Goal: Obtain resource: Obtain resource

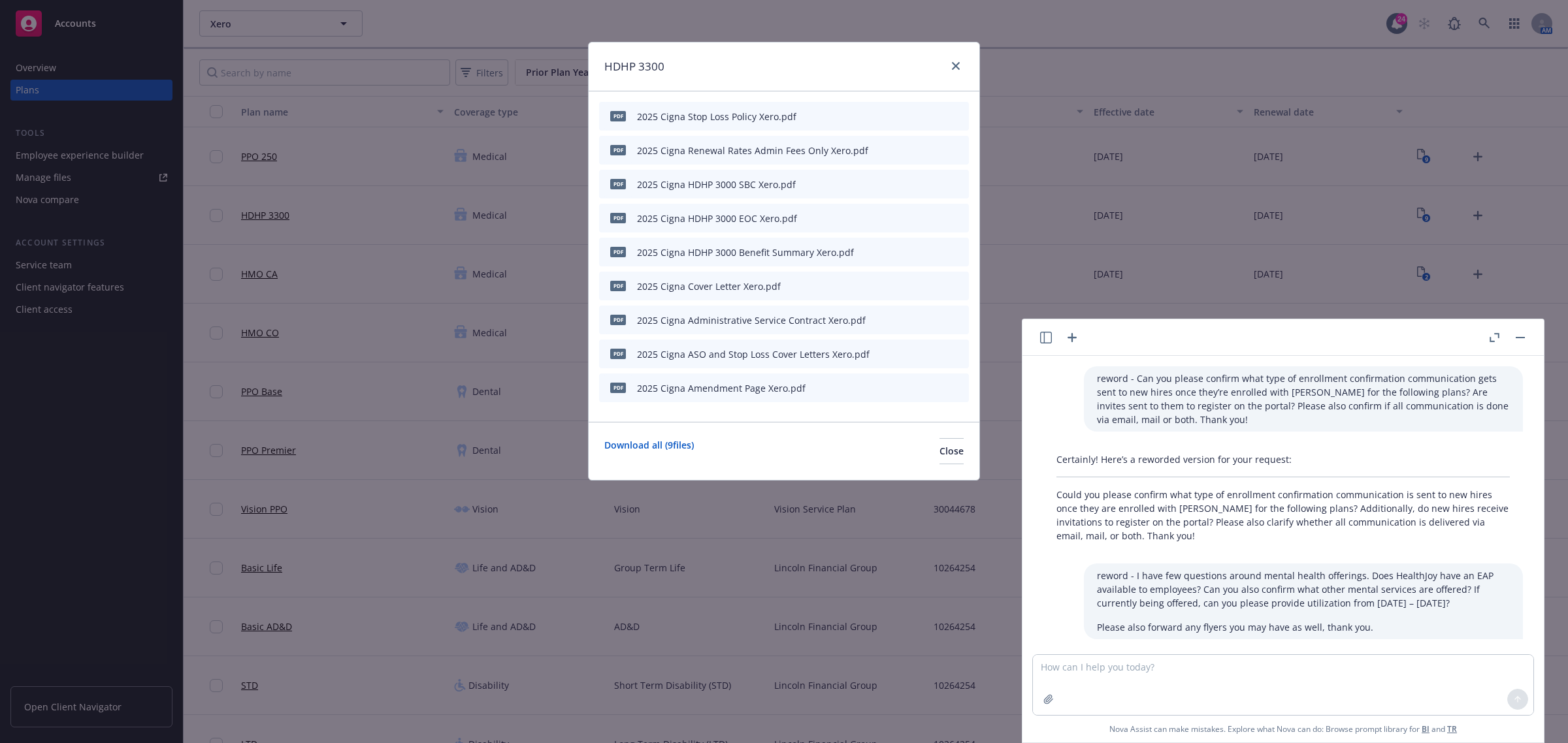
scroll to position [367, 0]
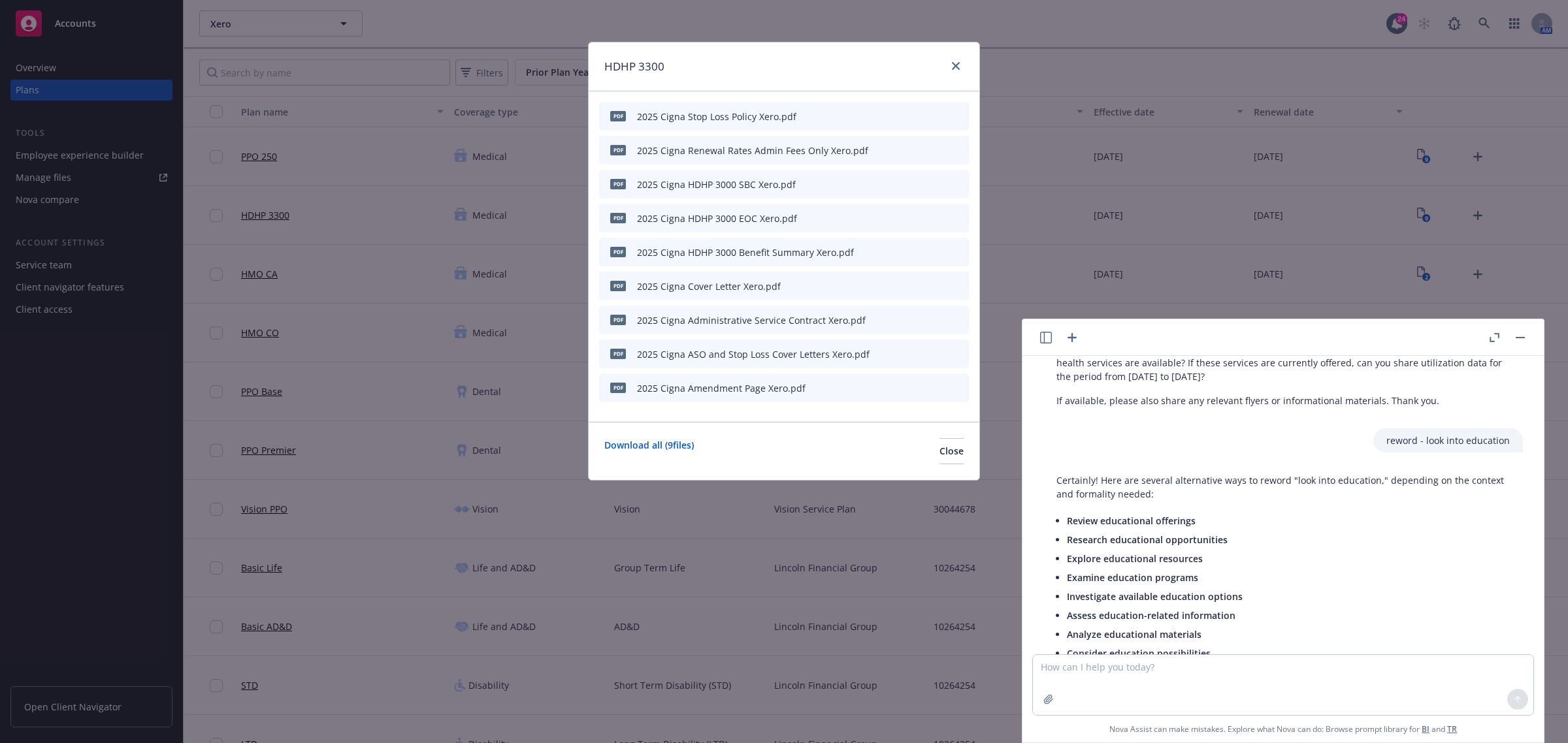
click at [936, 181] on icon "preview file" at bounding box center [935, 183] width 12 height 9
click at [947, 60] on div at bounding box center [954, 66] width 21 height 17
click at [956, 60] on link "close" at bounding box center [955, 65] width 15 height 15
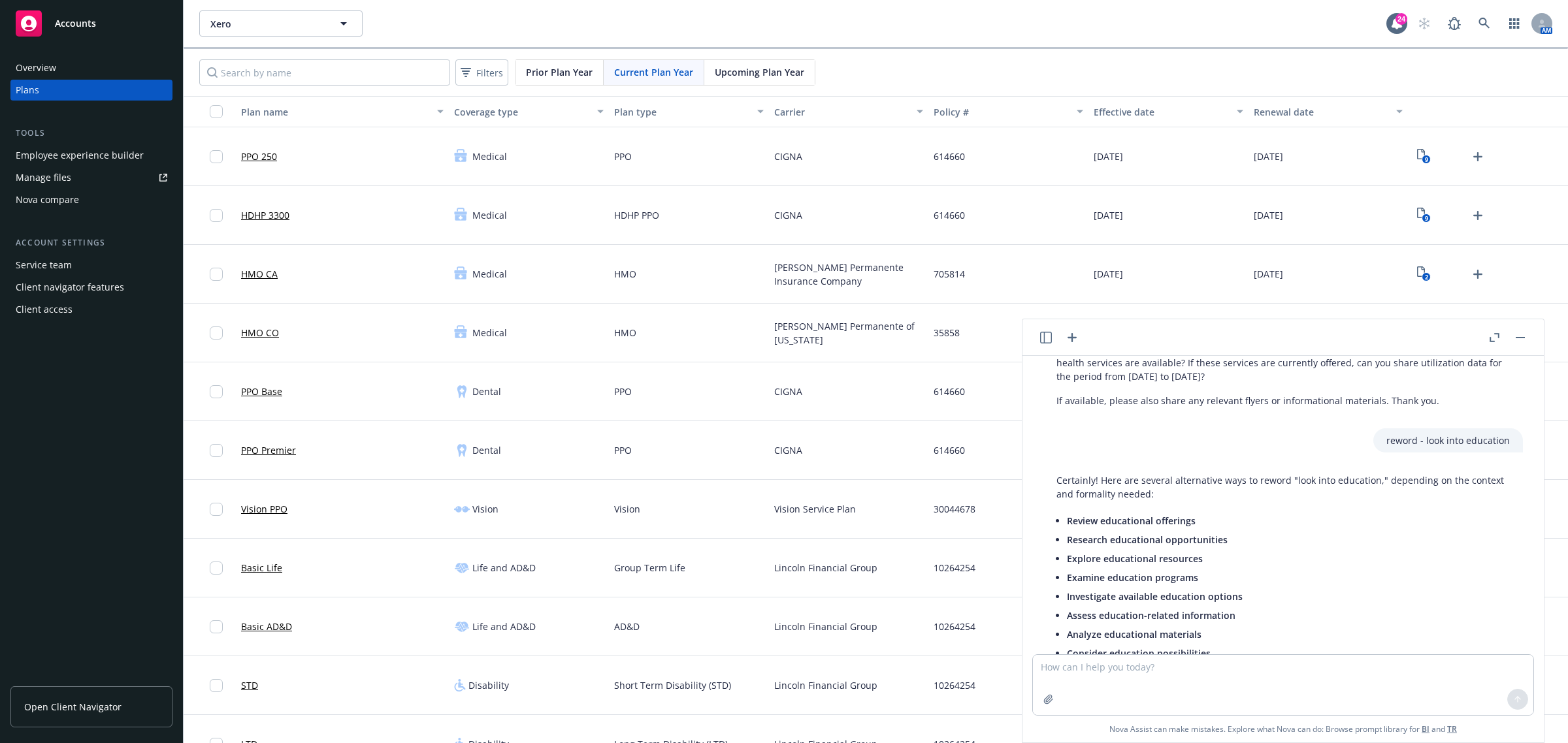
click at [1523, 338] on button "button" at bounding box center [1520, 337] width 15 height 15
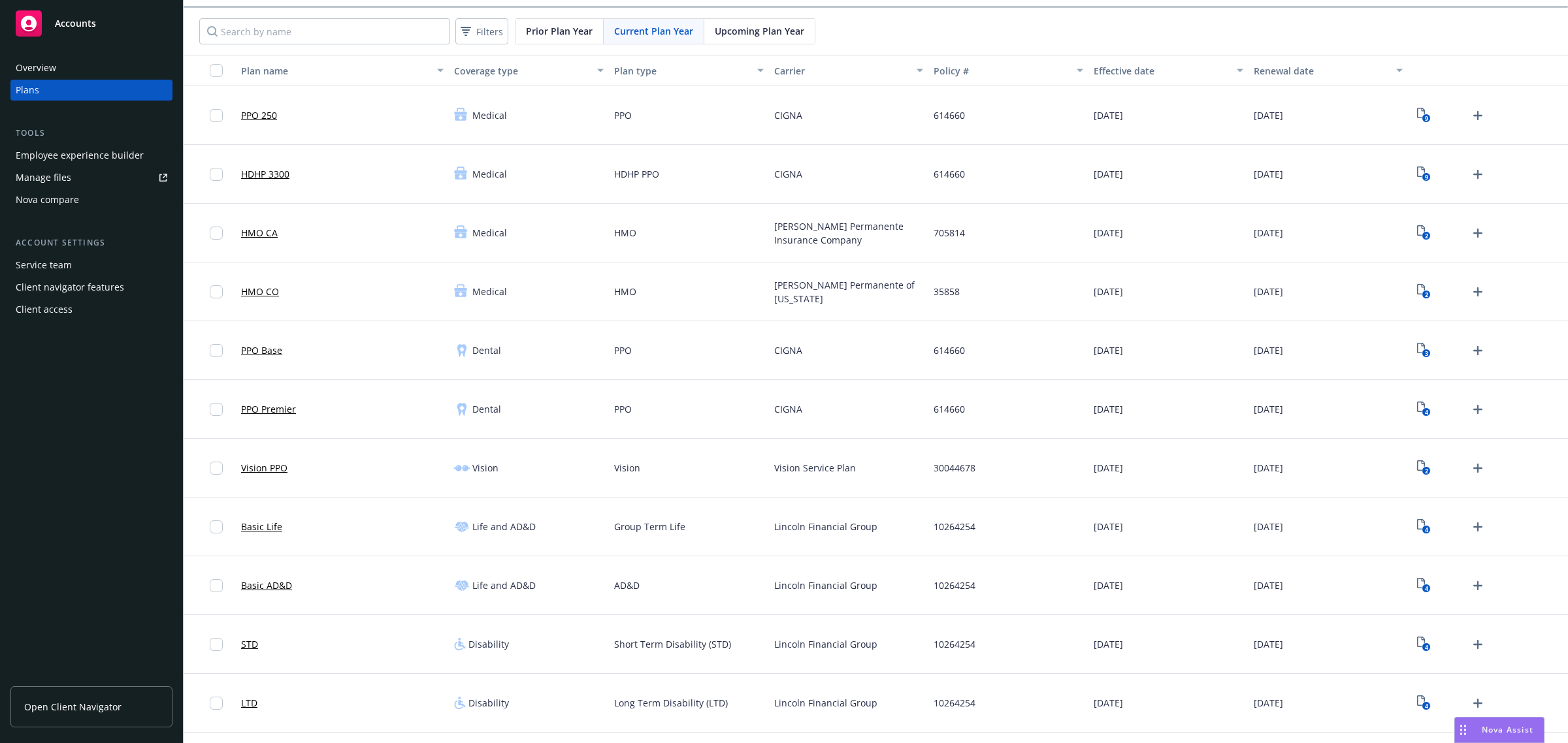
scroll to position [81, 0]
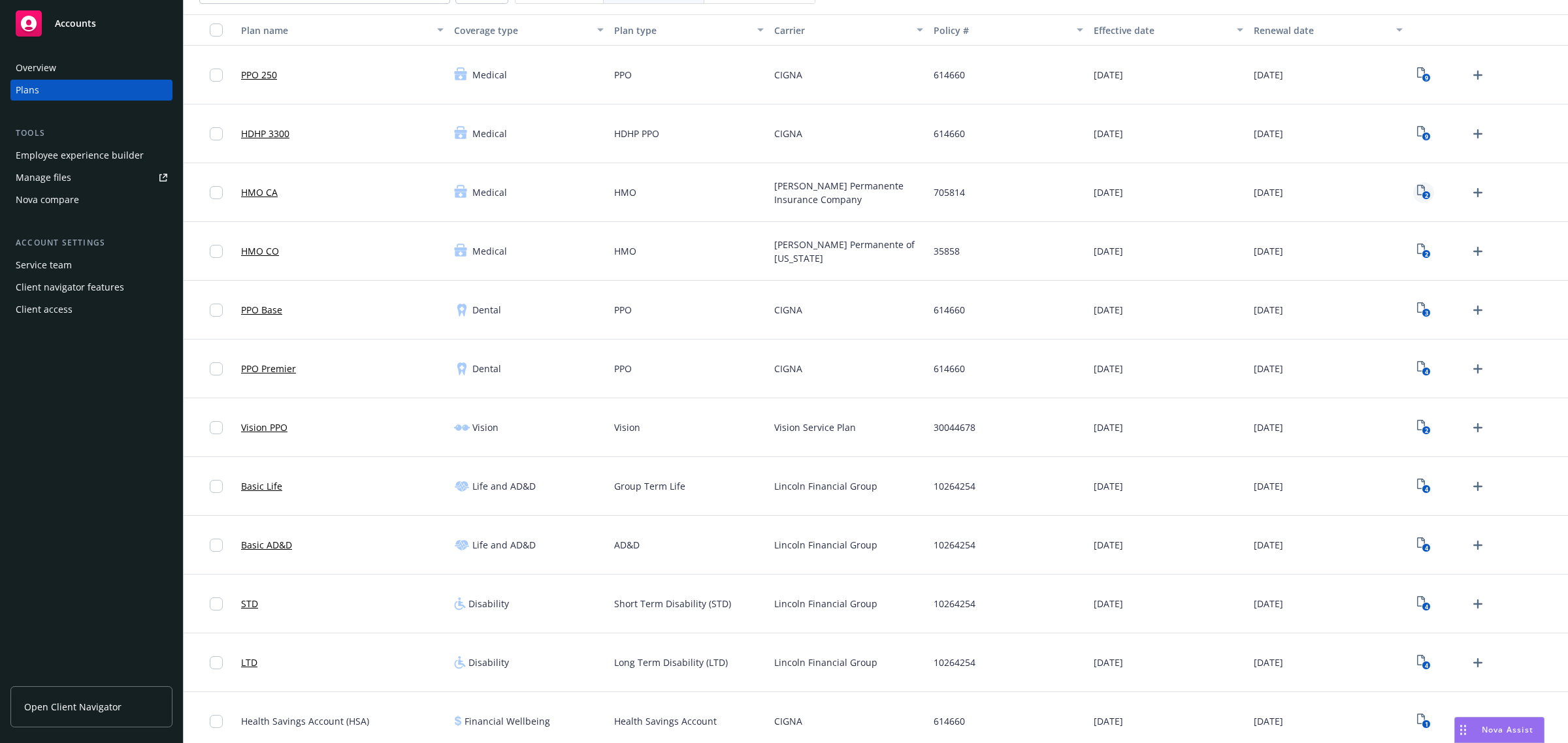
click at [1425, 197] on text "2" at bounding box center [1426, 195] width 3 height 9
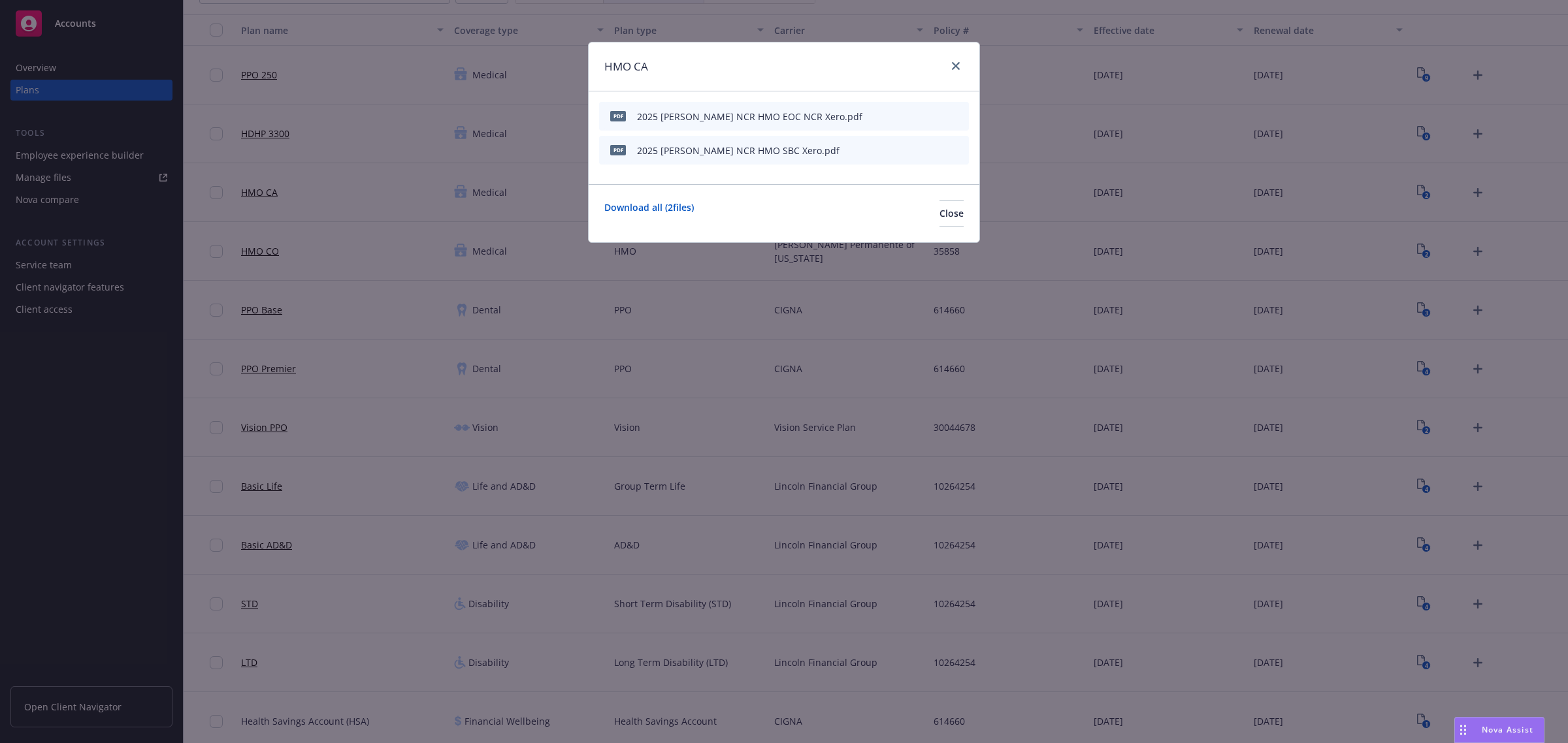
click at [935, 151] on icon "preview file" at bounding box center [935, 149] width 12 height 9
click at [964, 65] on div "HMO CA" at bounding box center [784, 67] width 391 height 49
click at [952, 66] on icon "close" at bounding box center [956, 66] width 8 height 8
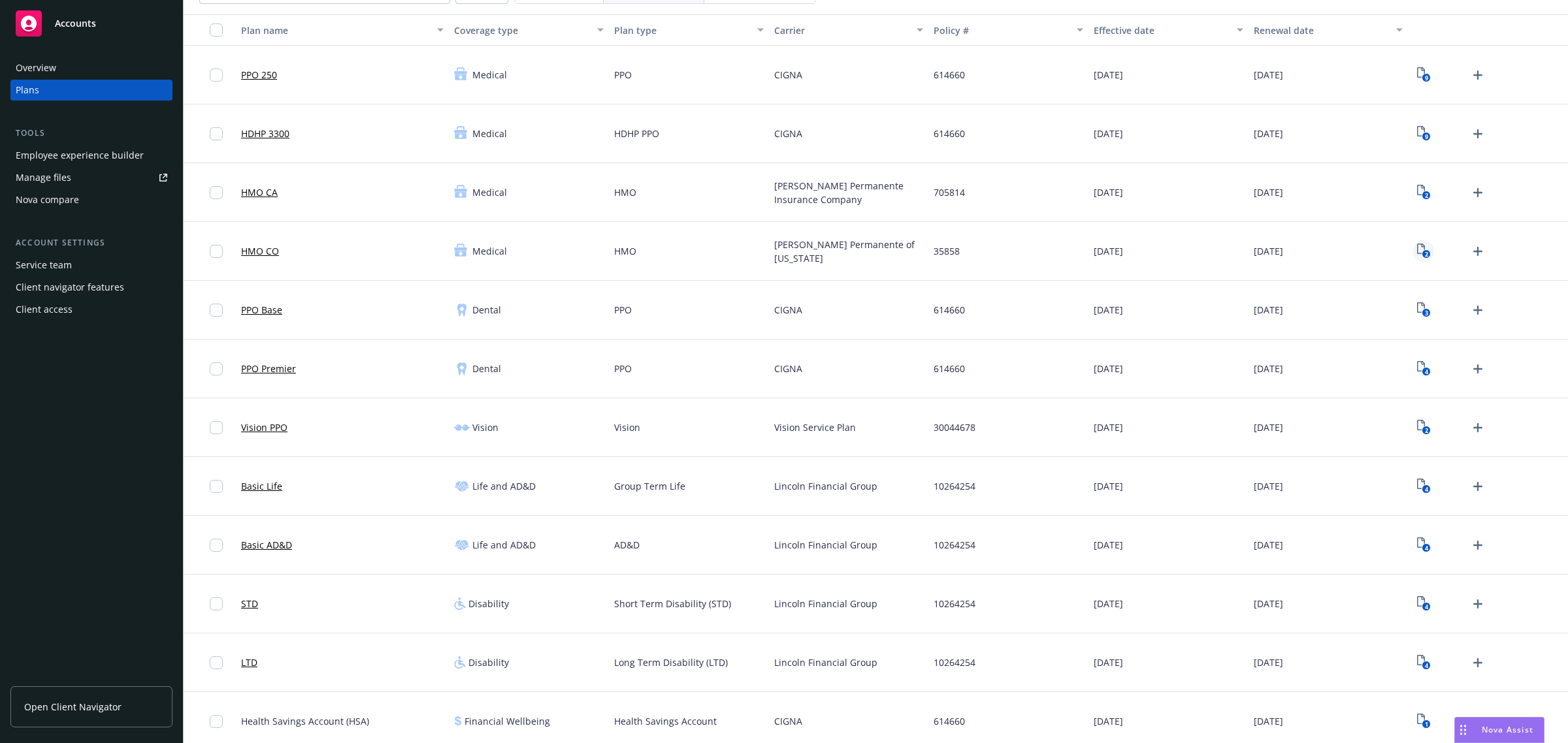
click at [1413, 250] on link "2" at bounding box center [1424, 251] width 21 height 21
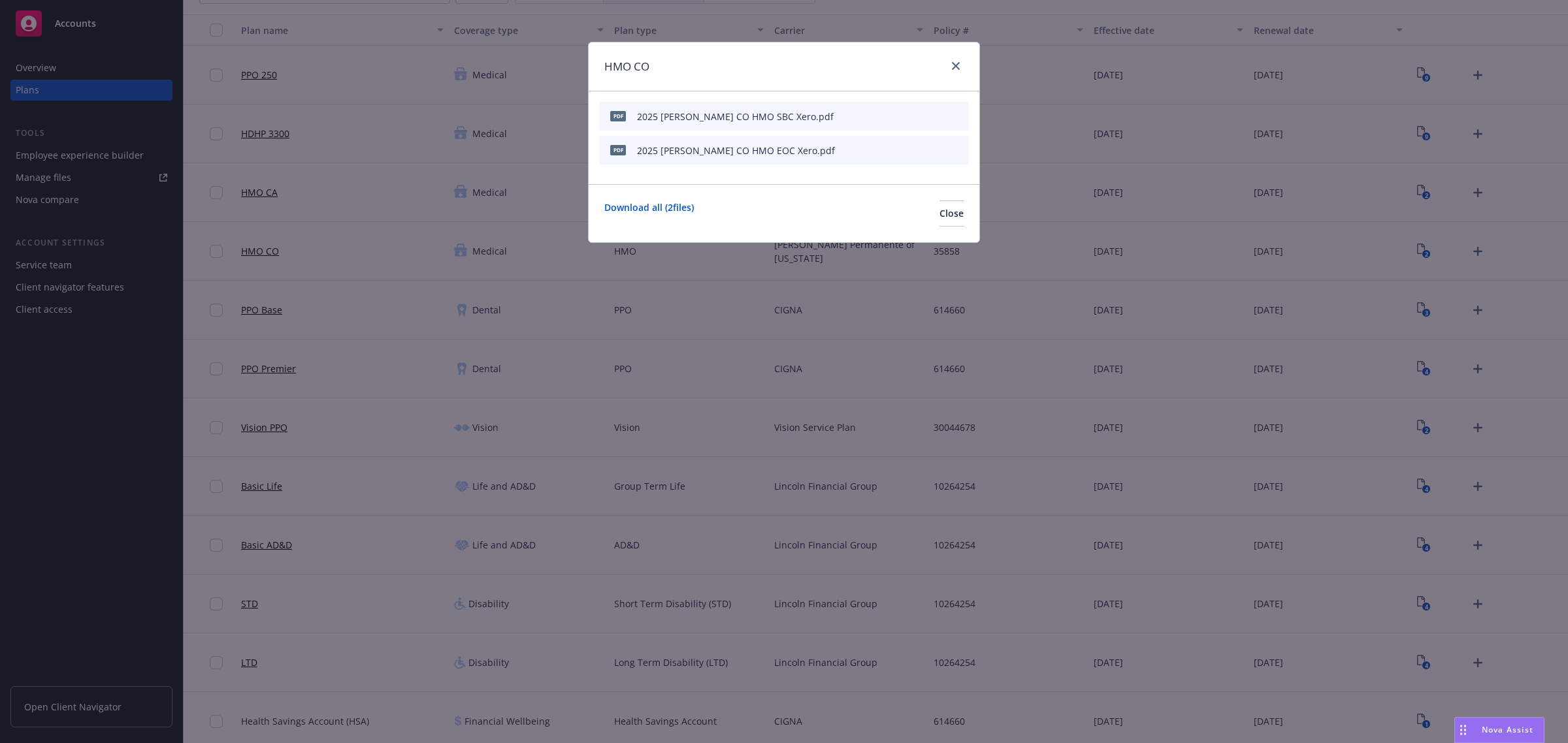
click at [933, 115] on icon "preview file" at bounding box center [935, 115] width 12 height 9
click at [956, 67] on icon "close" at bounding box center [956, 66] width 8 height 8
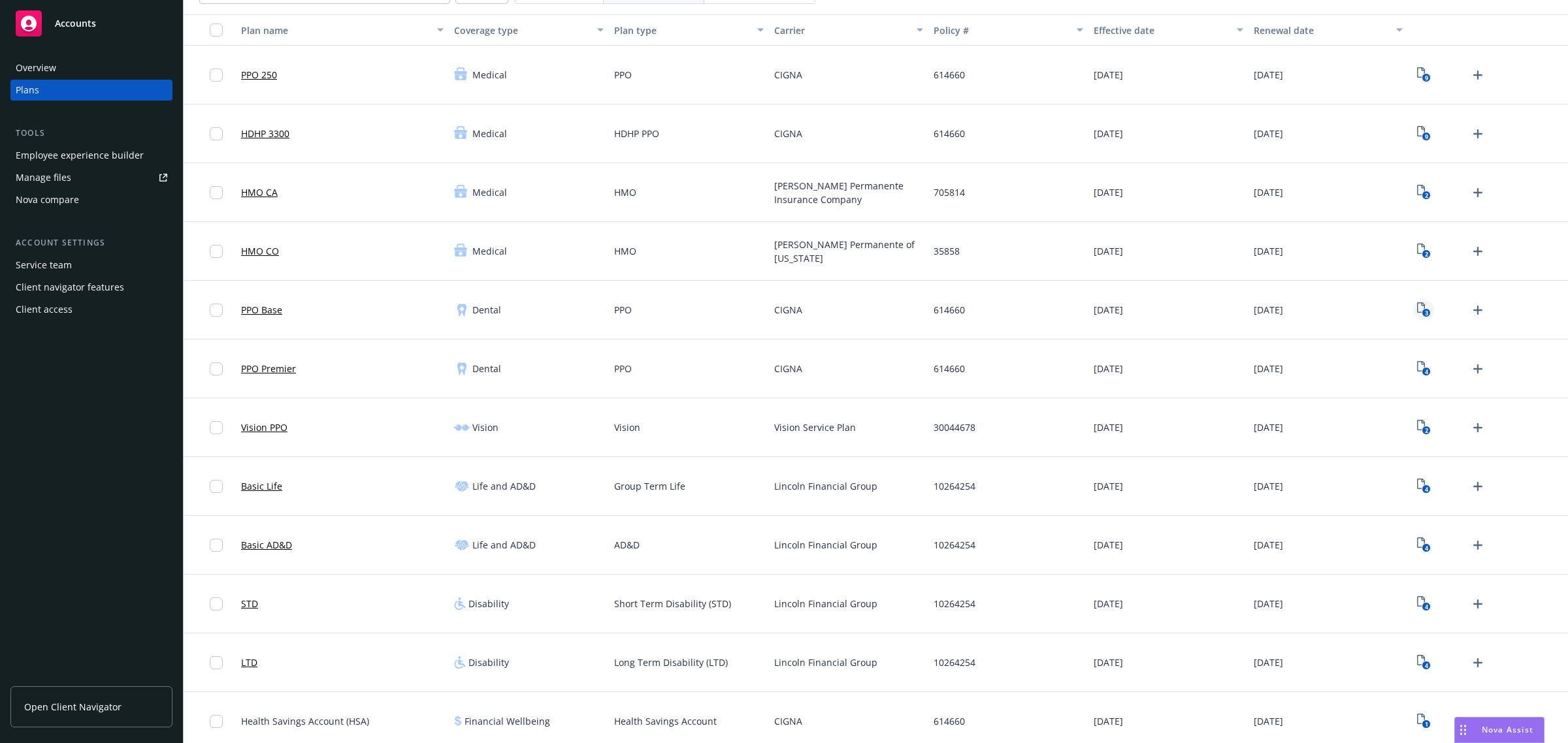
click at [1422, 314] on rect "View Plan Documents" at bounding box center [1426, 313] width 9 height 9
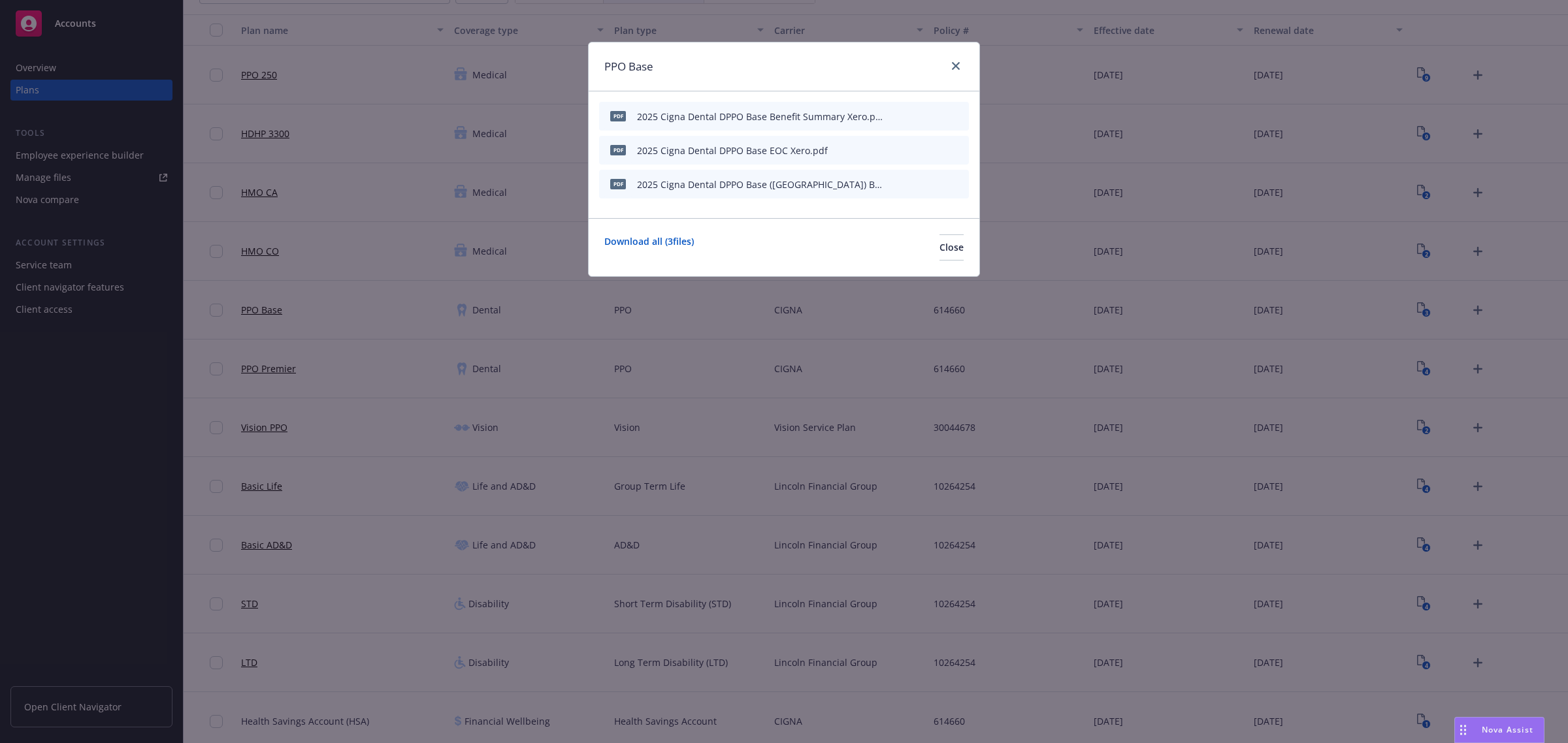
click at [933, 115] on icon "preview file" at bounding box center [935, 115] width 12 height 9
click at [949, 67] on link "close" at bounding box center [955, 65] width 15 height 15
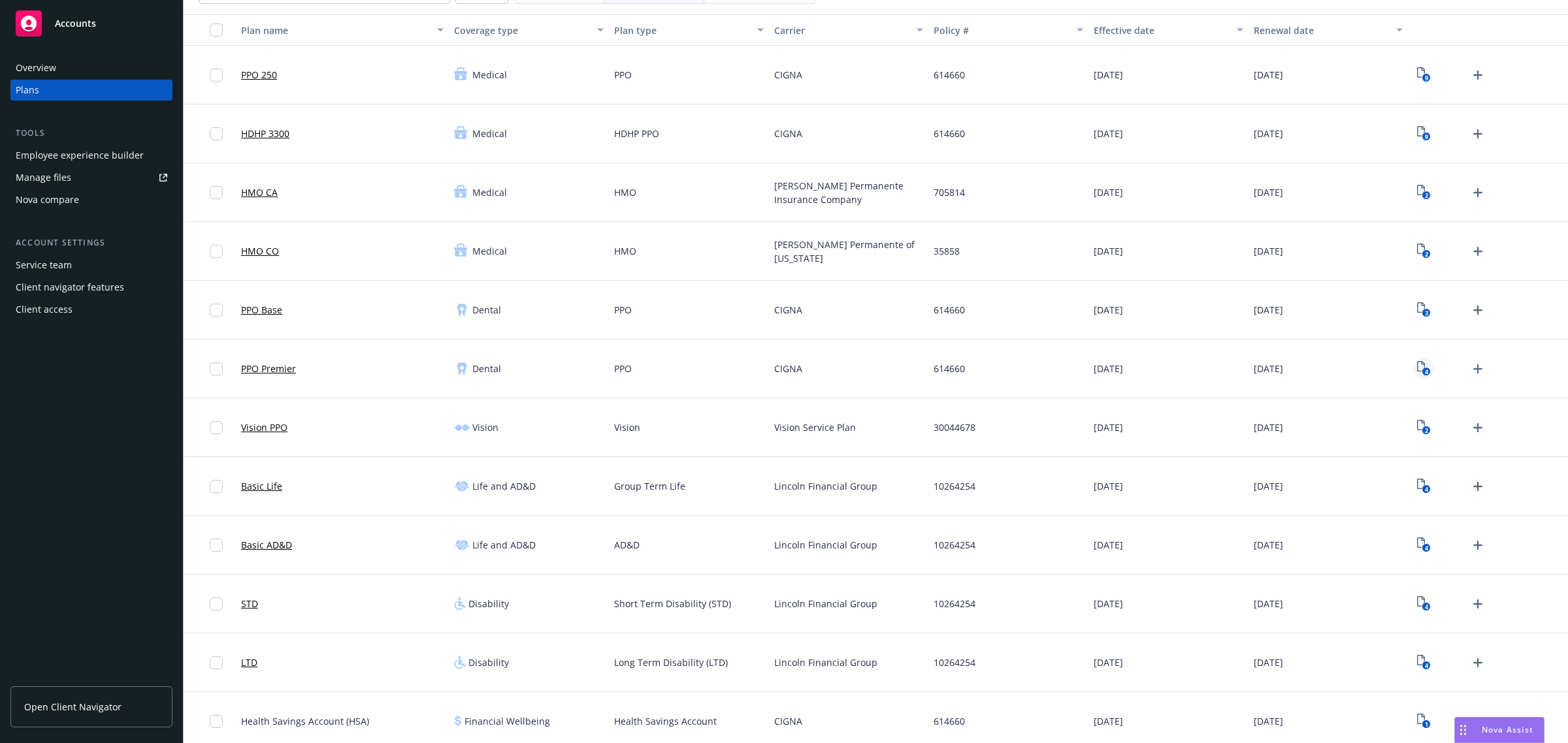
click at [1413, 370] on link "4" at bounding box center [1424, 369] width 21 height 21
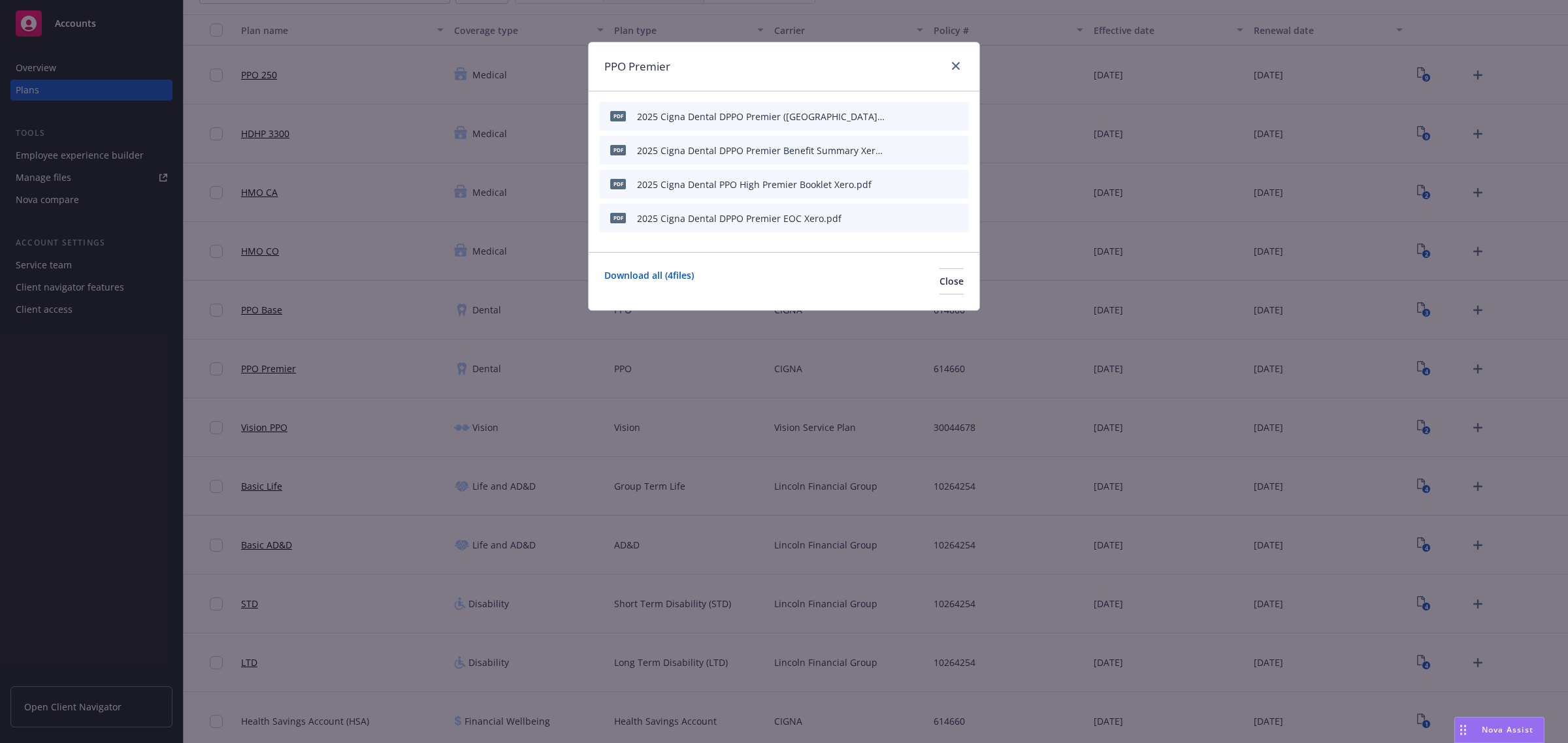
click at [939, 149] on icon "preview file" at bounding box center [935, 149] width 12 height 9
click at [967, 63] on div "PPO Premier" at bounding box center [784, 67] width 391 height 49
click at [961, 63] on link "close" at bounding box center [955, 65] width 15 height 15
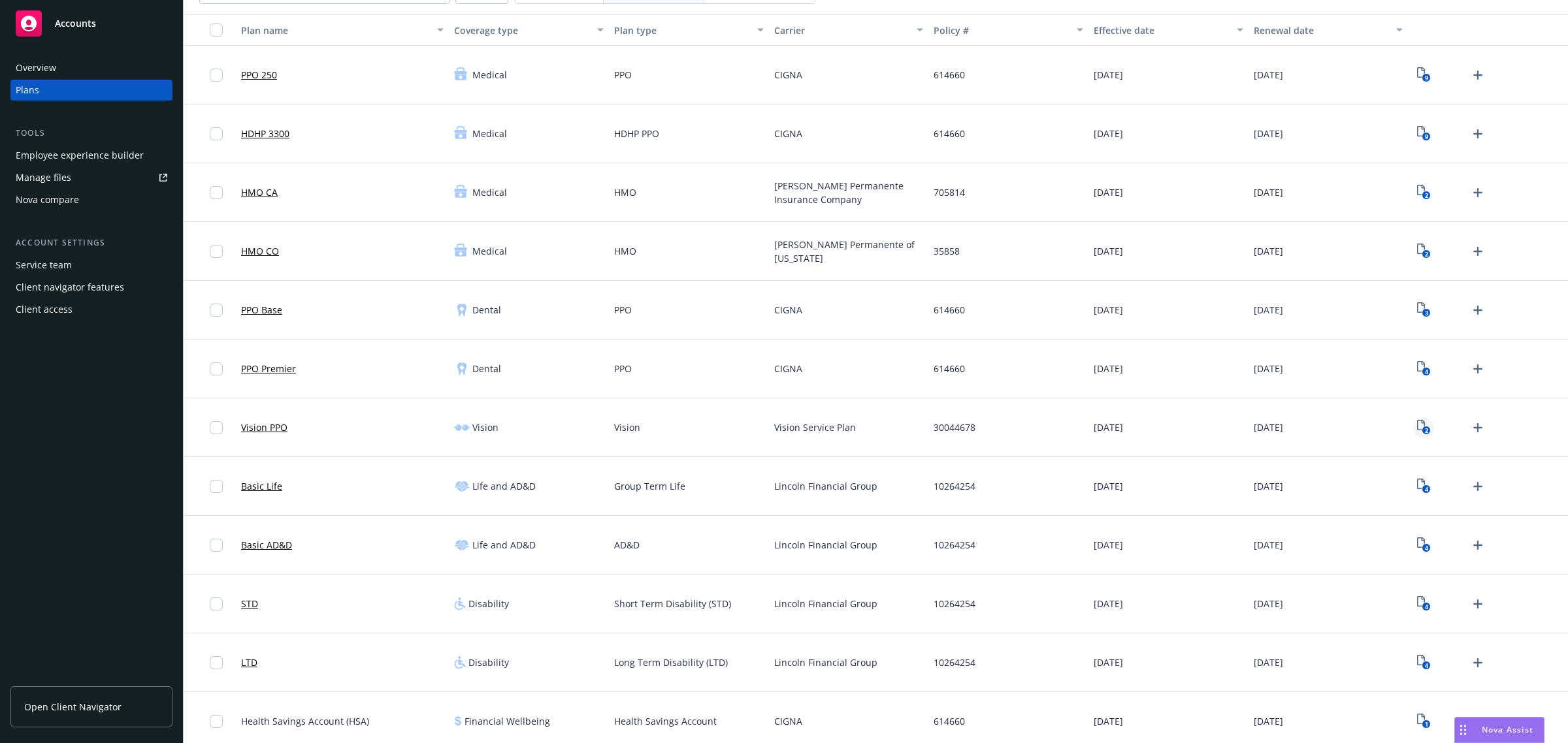
click at [1418, 425] on icon "2" at bounding box center [1424, 427] width 14 height 15
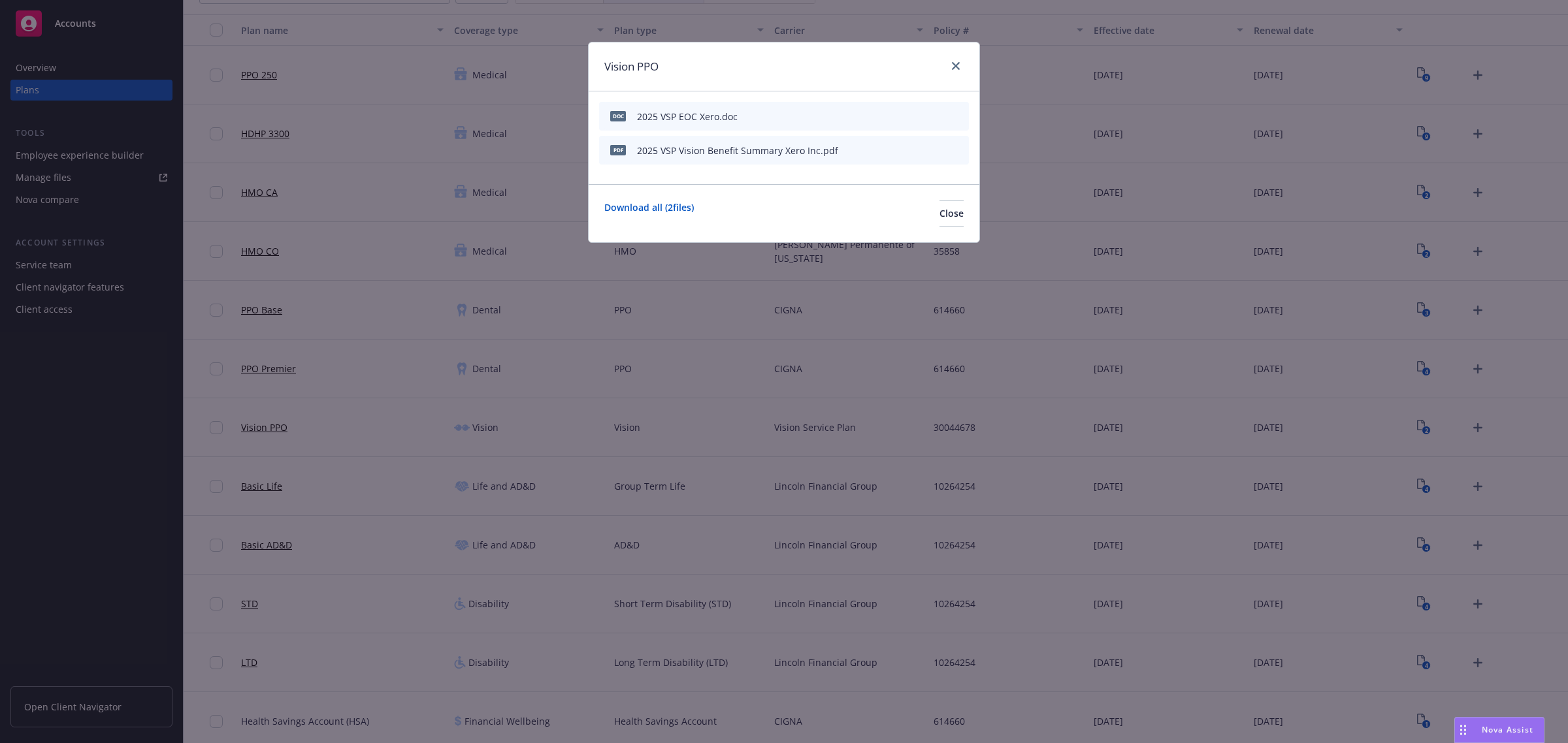
click at [941, 147] on icon "preview file" at bounding box center [935, 149] width 12 height 9
click at [936, 116] on icon "preview file" at bounding box center [935, 115] width 12 height 9
click at [961, 60] on link "close" at bounding box center [955, 65] width 15 height 15
